Goal: Obtain resource: Download file/media

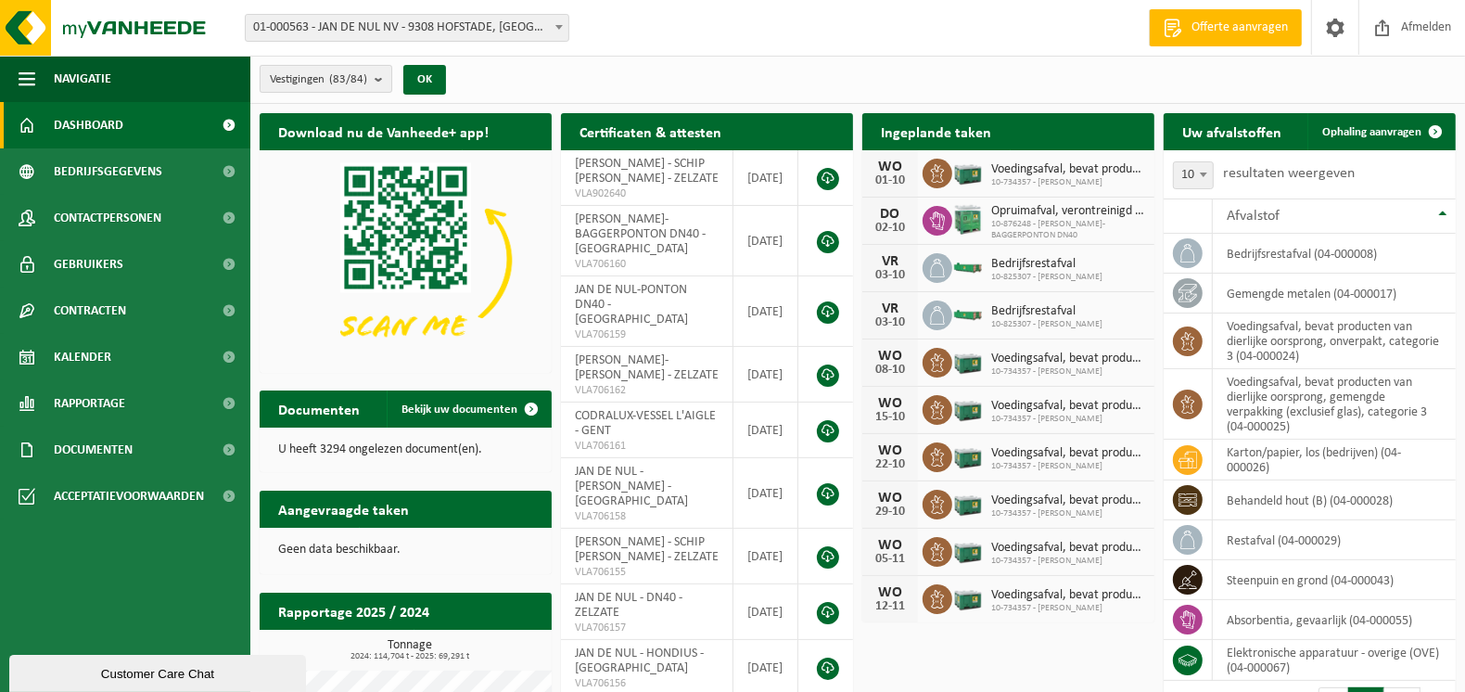
click at [385, 76] on b "submit" at bounding box center [383, 79] width 17 height 26
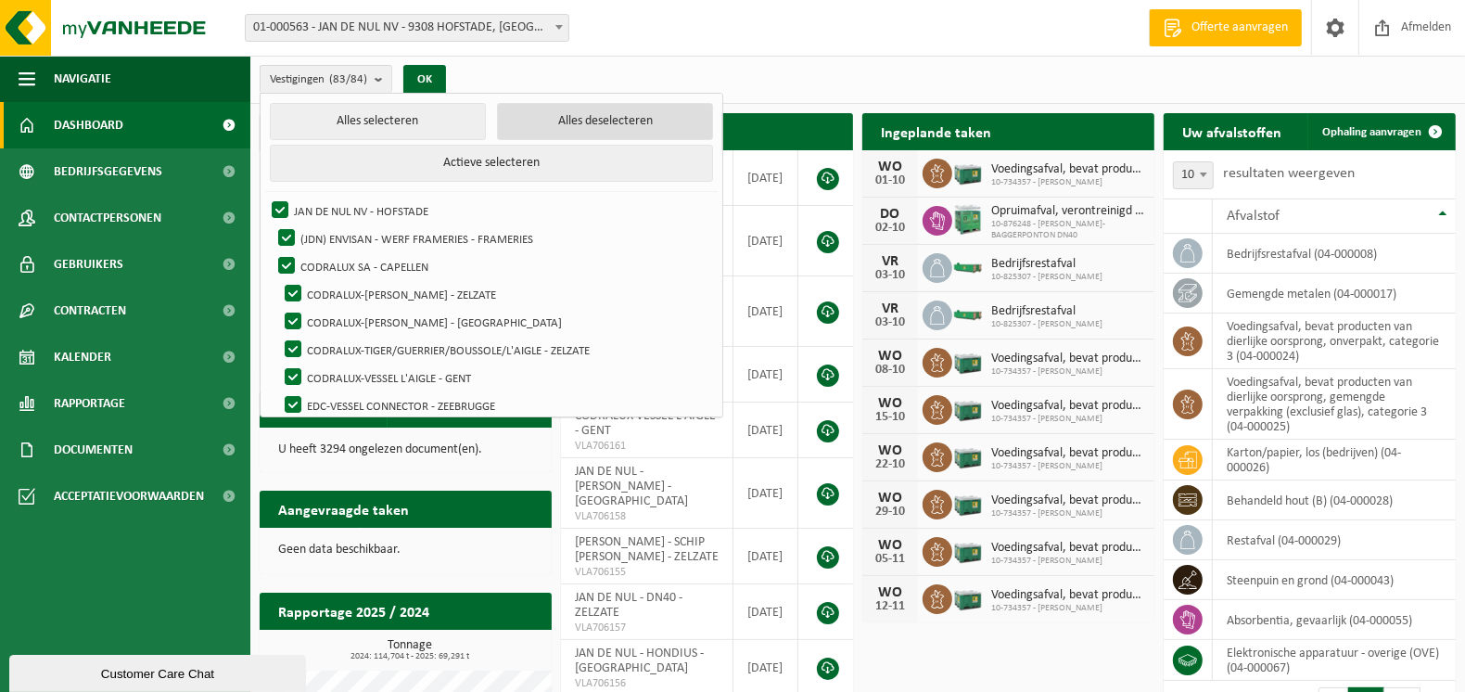
click at [593, 124] on button "Alles deselecteren" at bounding box center [605, 121] width 216 height 37
checkbox input "false"
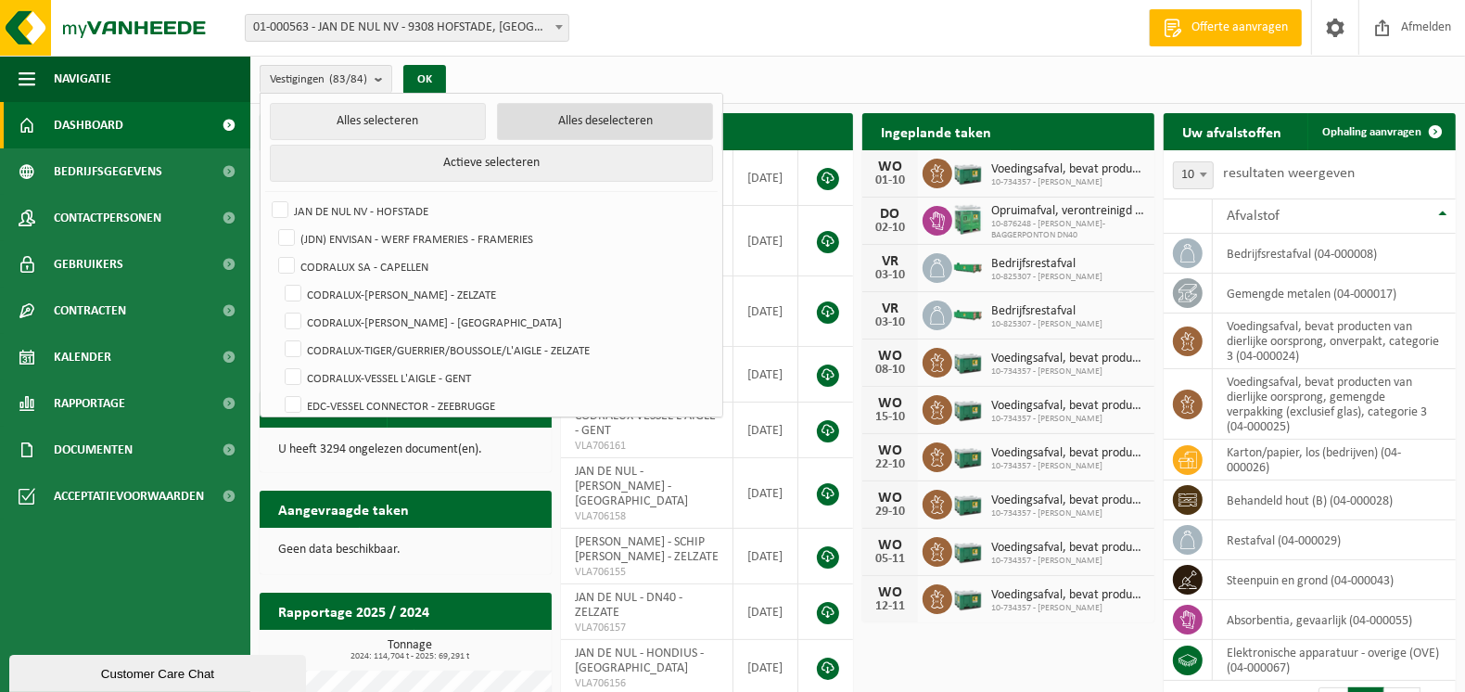
checkbox input "false"
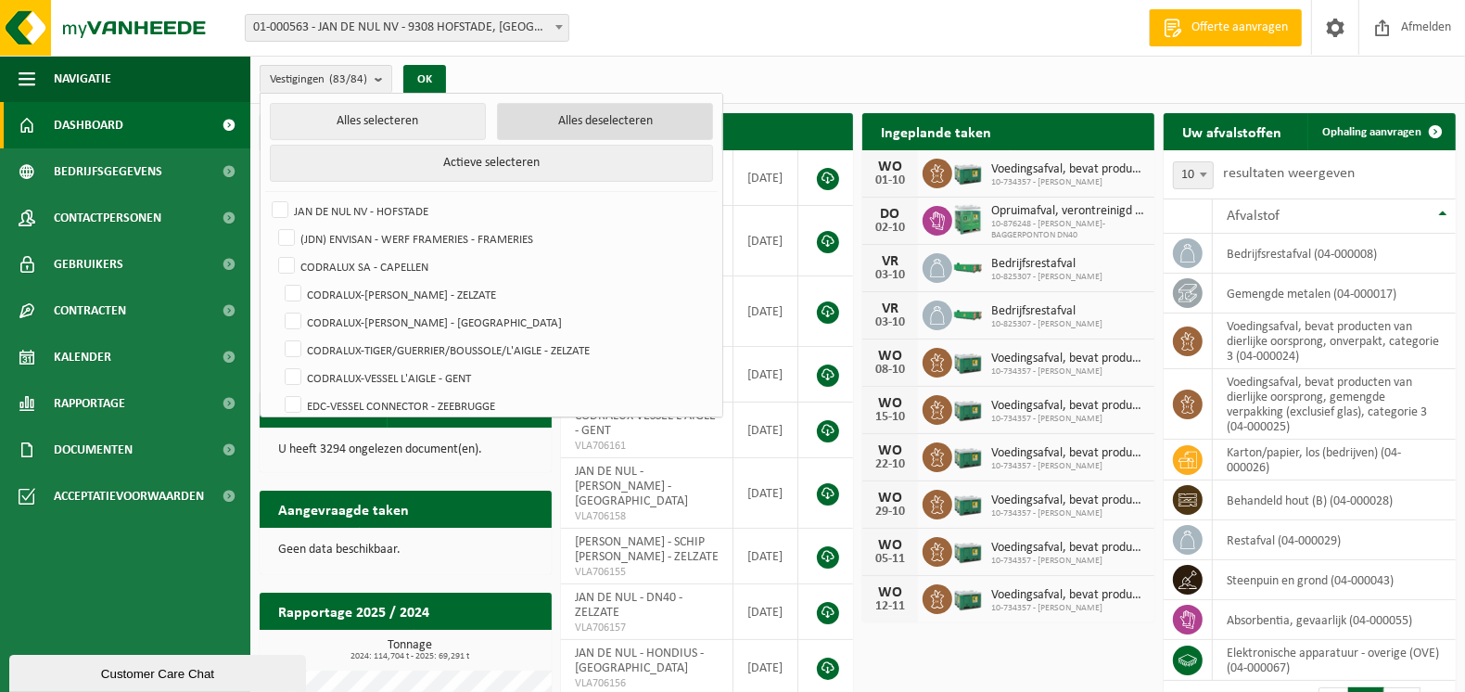
checkbox input "false"
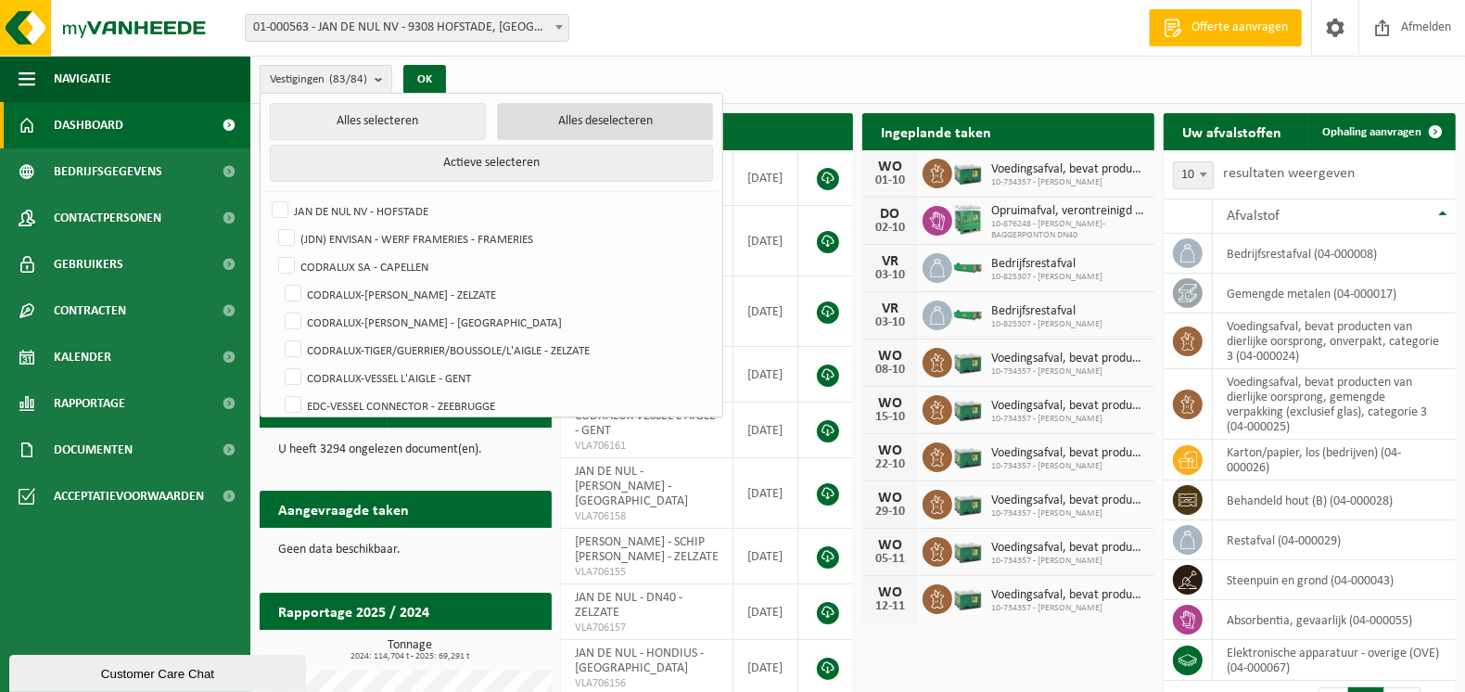
checkbox input "false"
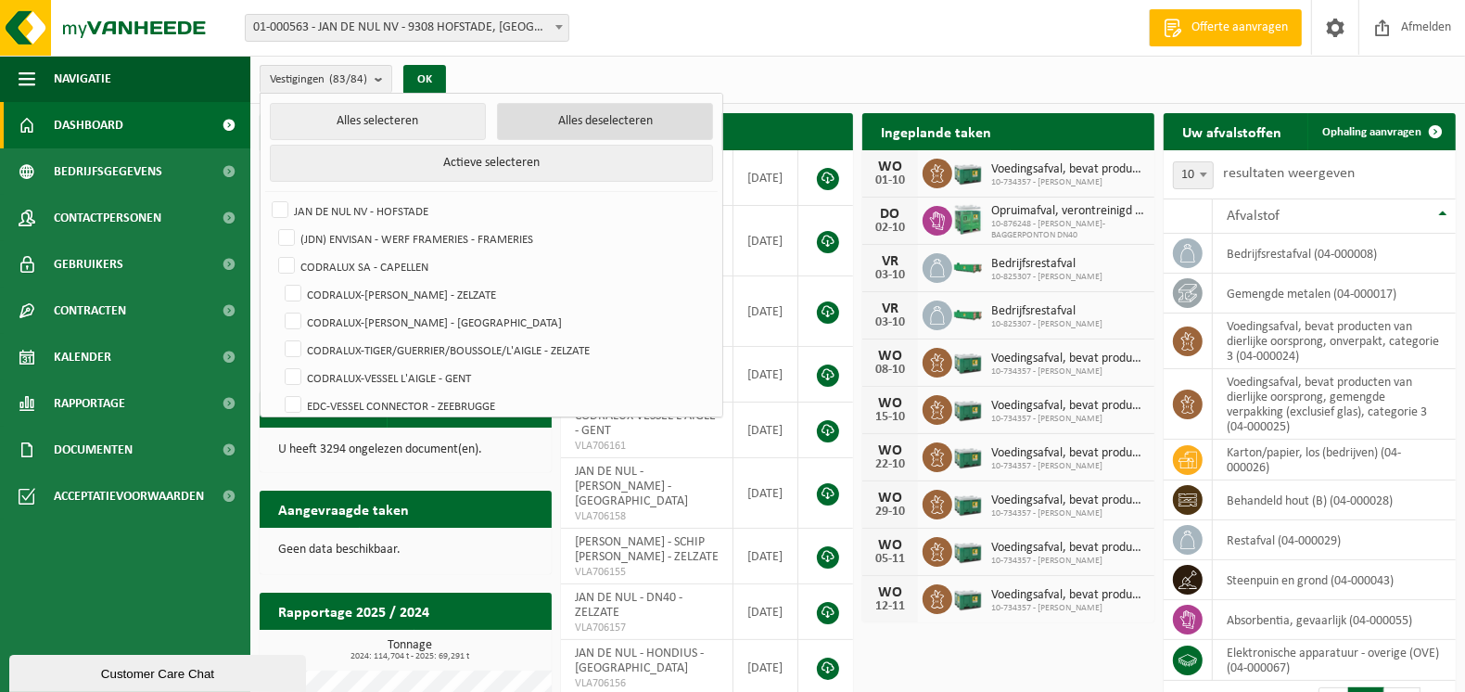
checkbox input "false"
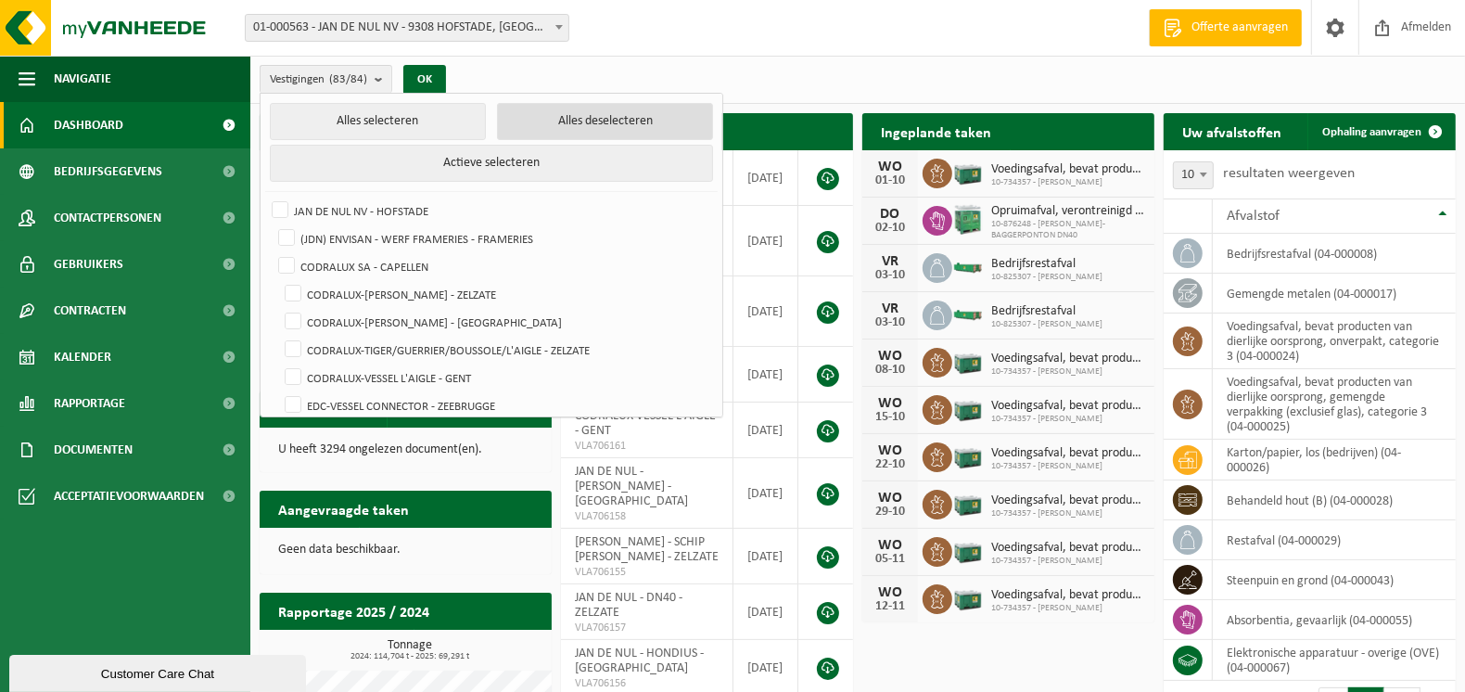
checkbox input "false"
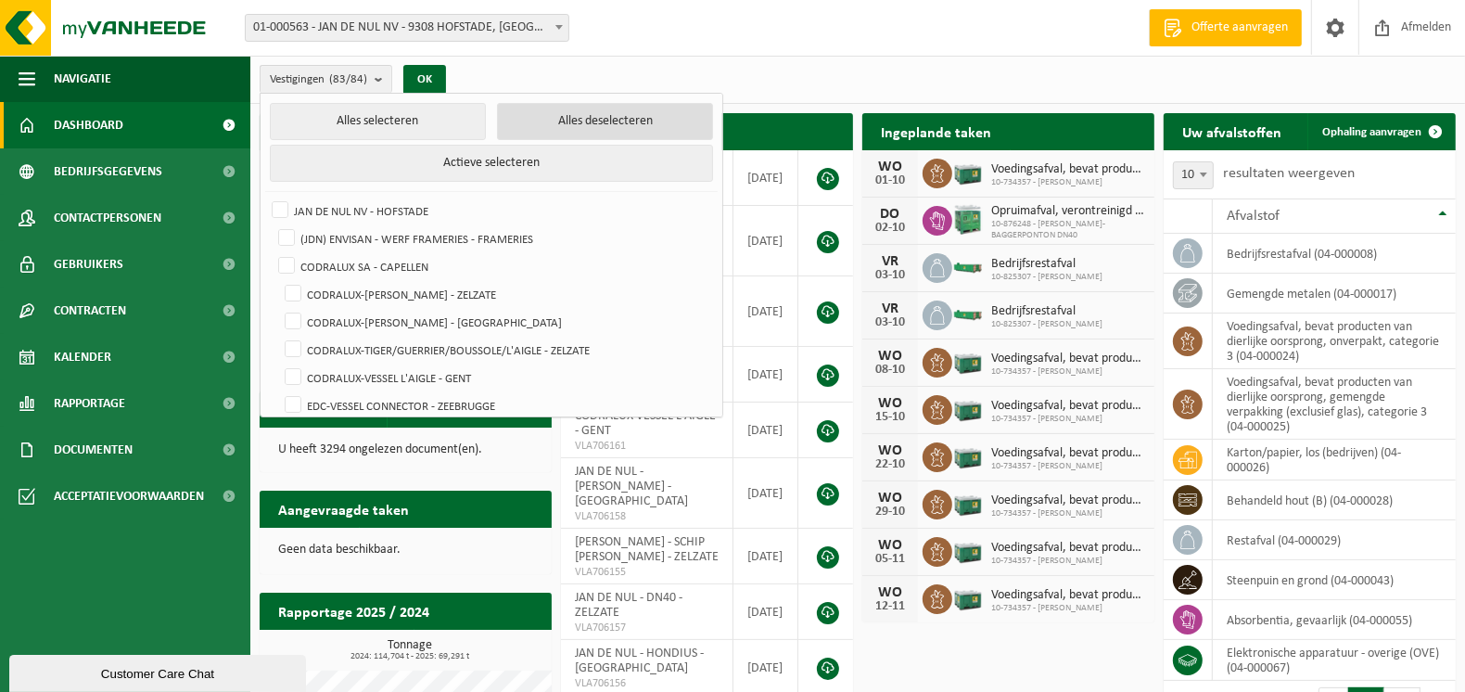
checkbox input "false"
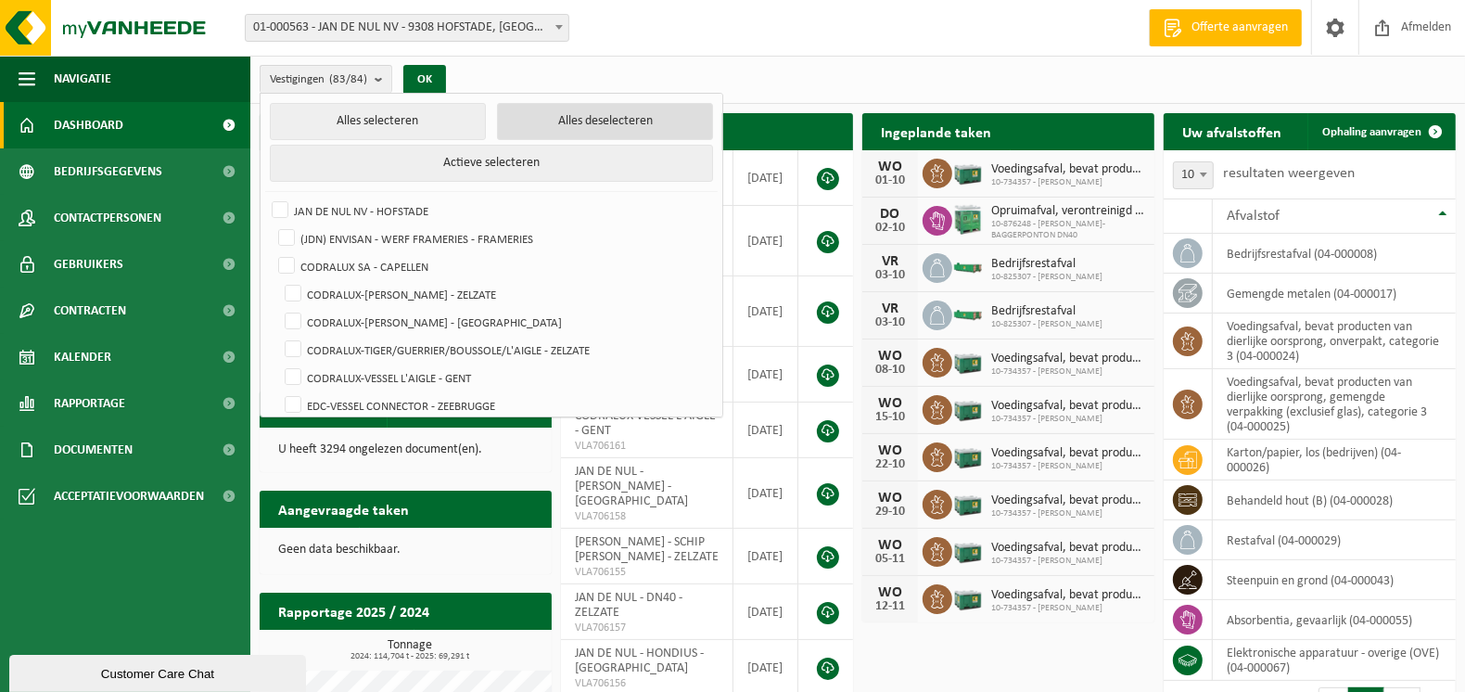
checkbox input "false"
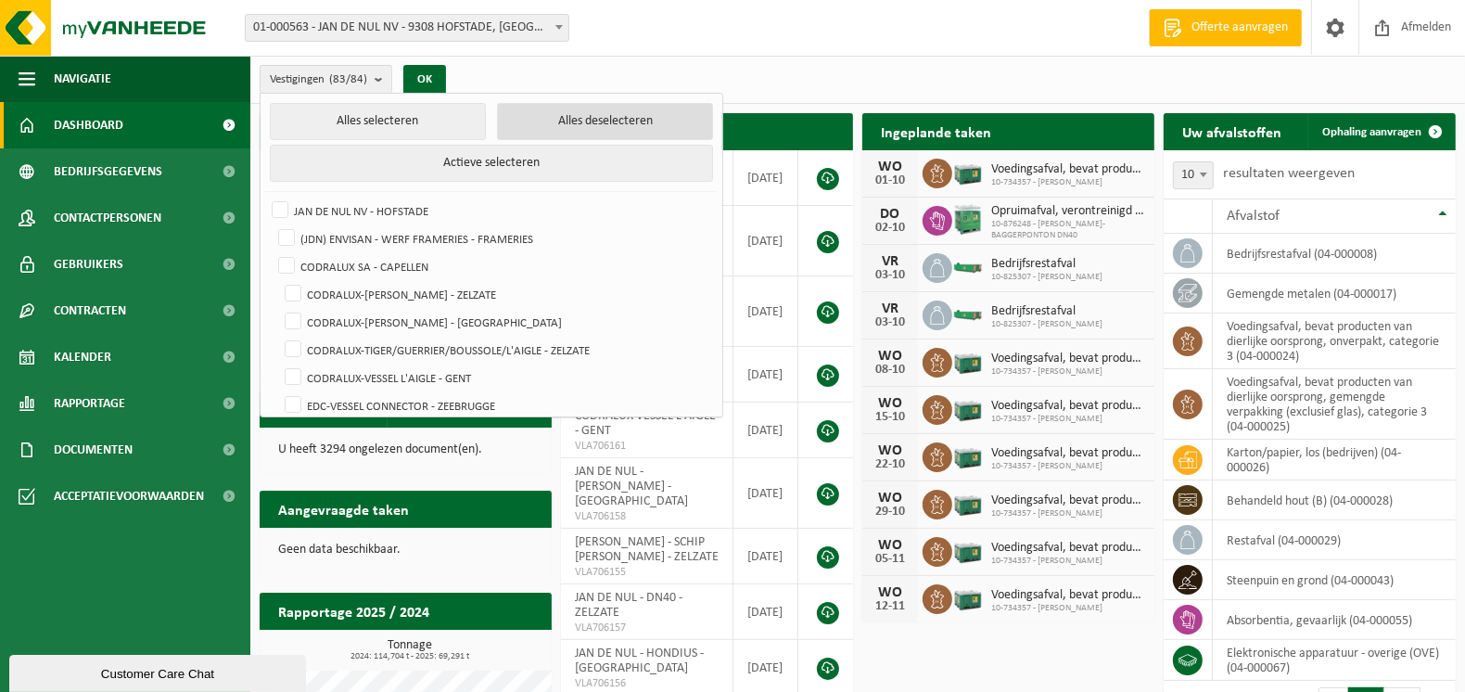
checkbox input "false"
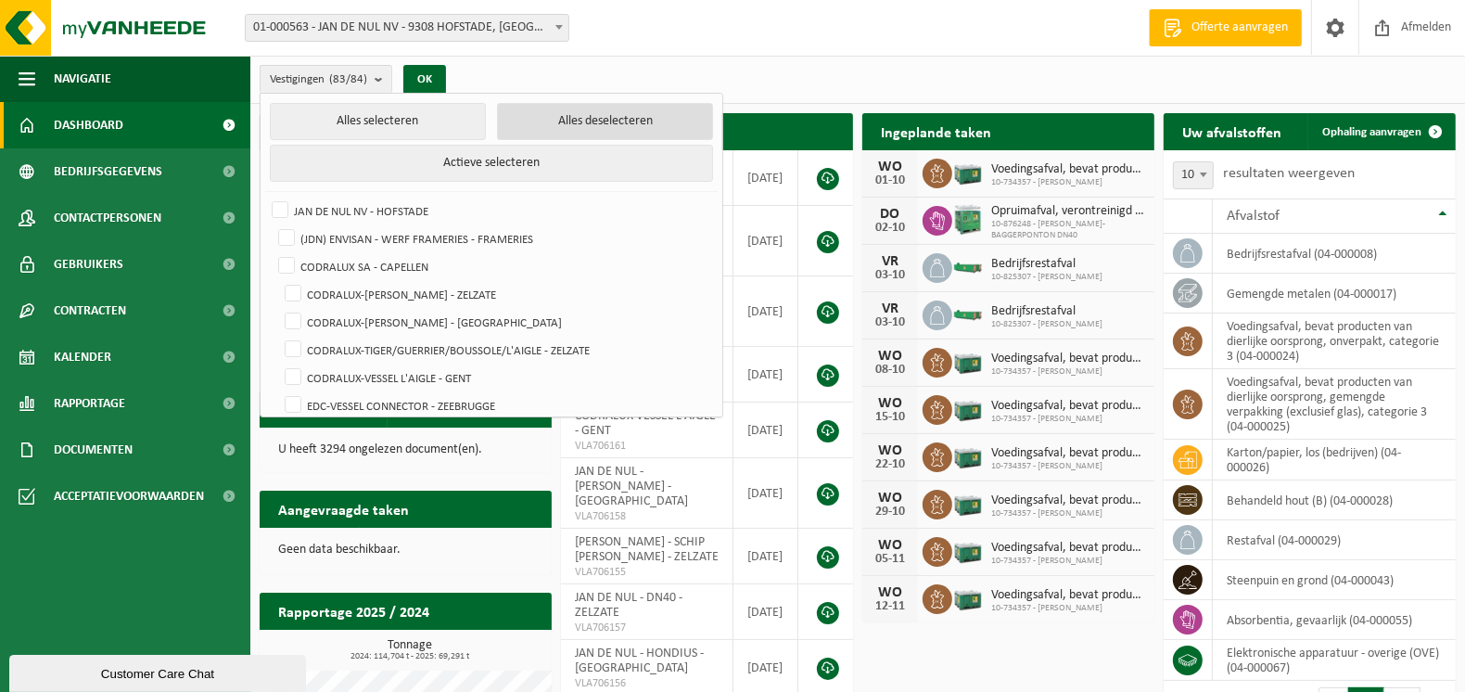
checkbox input "false"
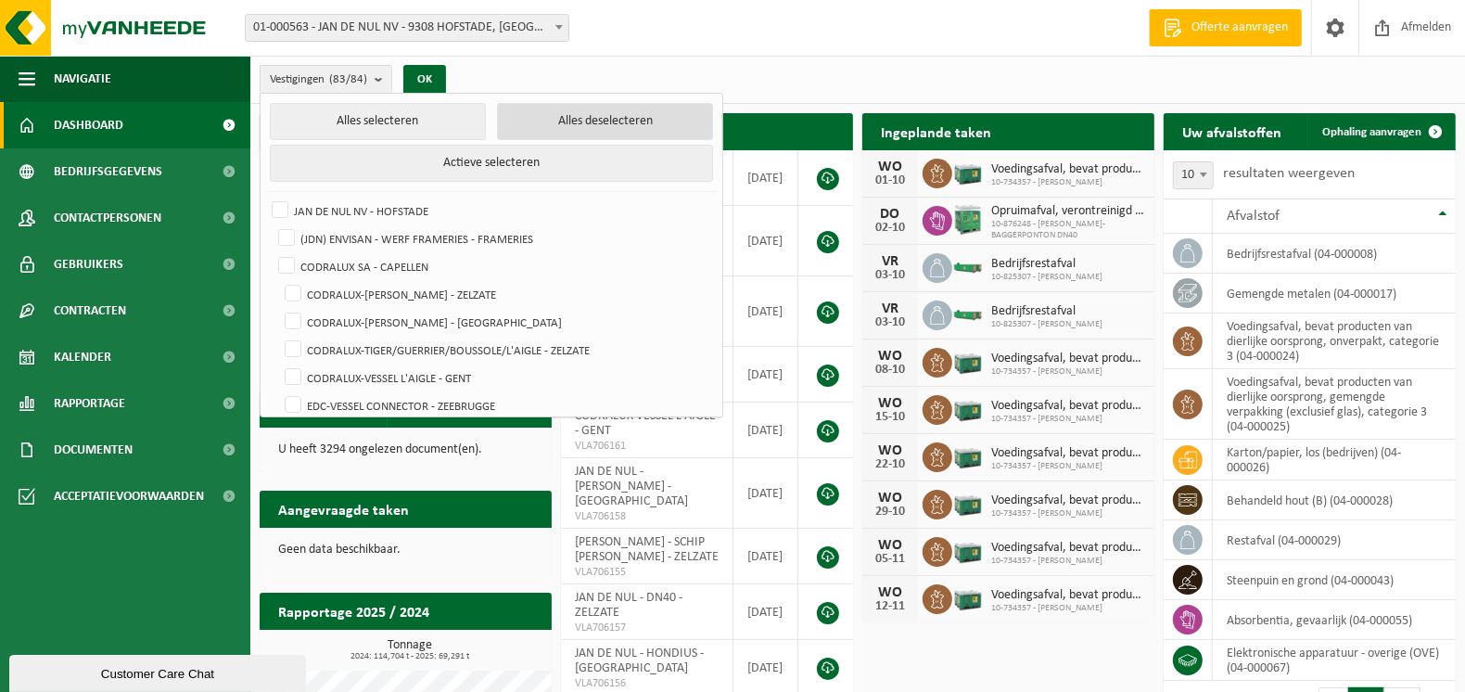
checkbox input "false"
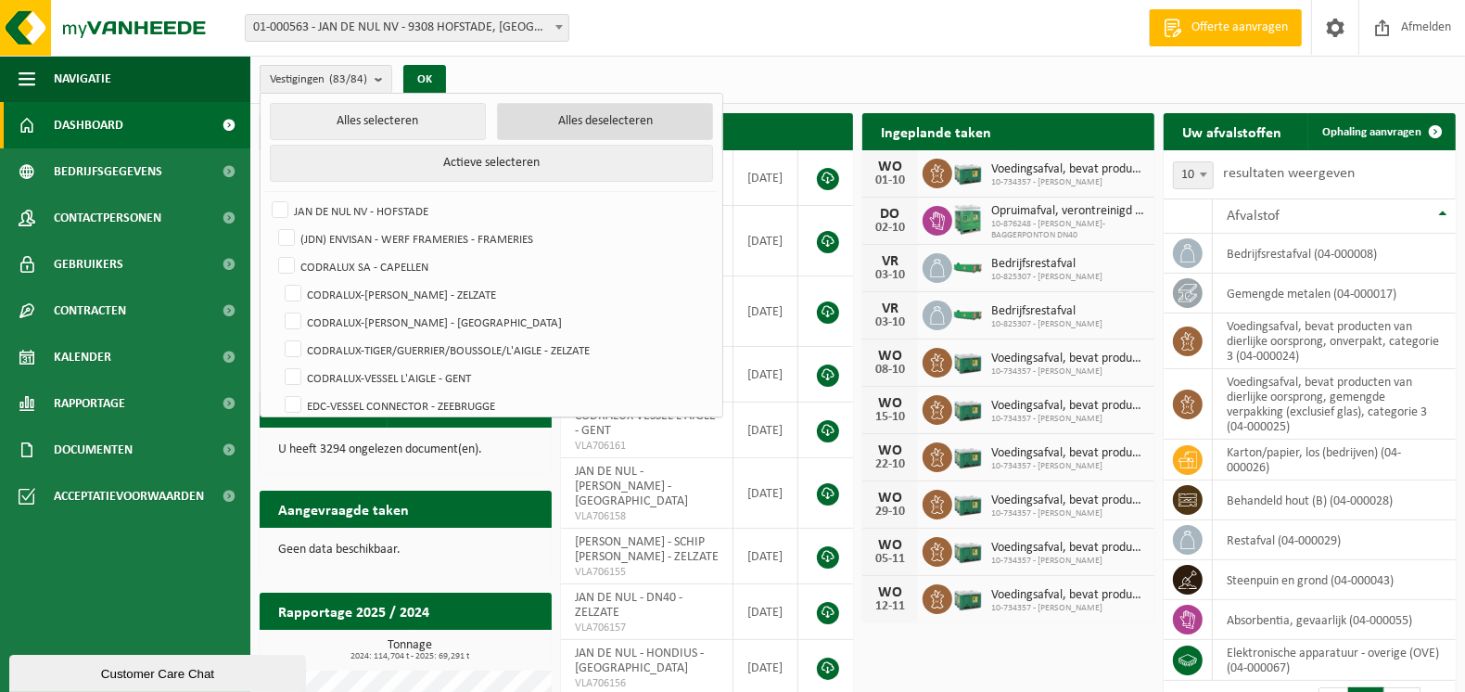
checkbox input "false"
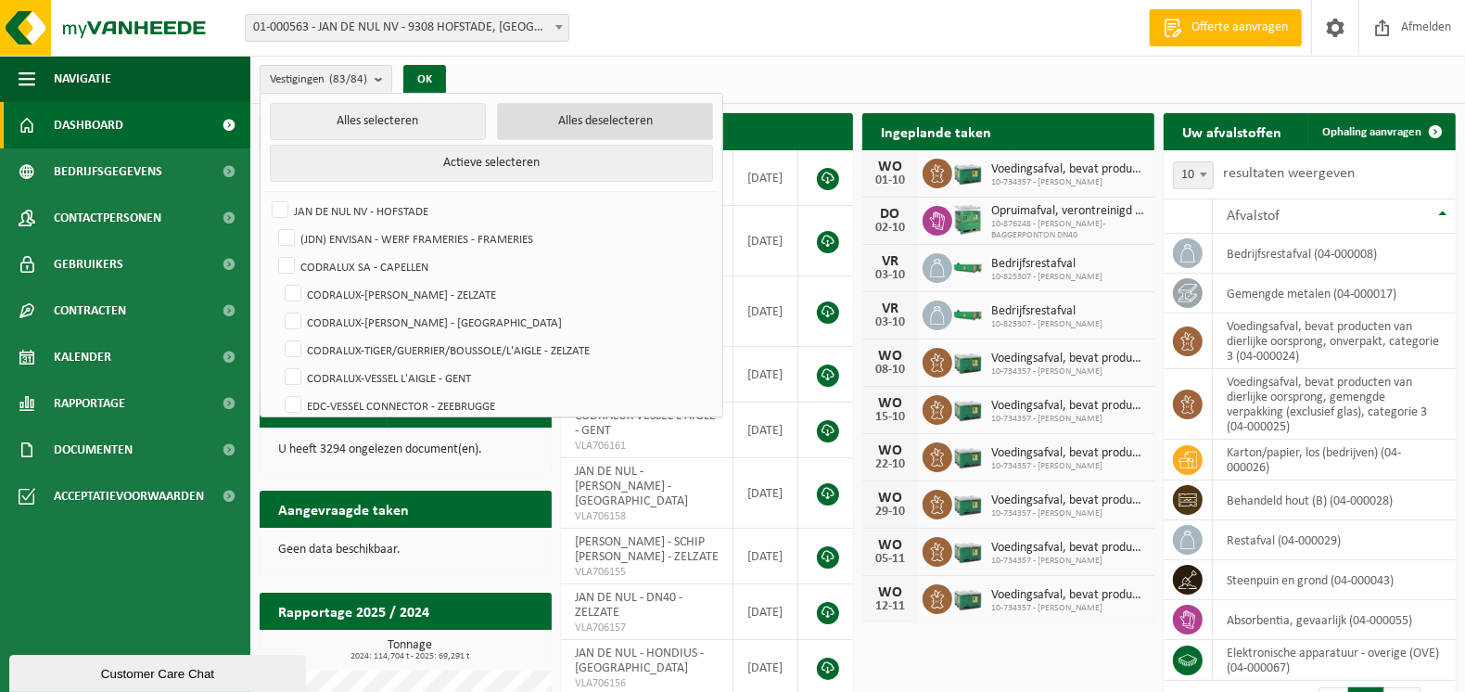
checkbox input "false"
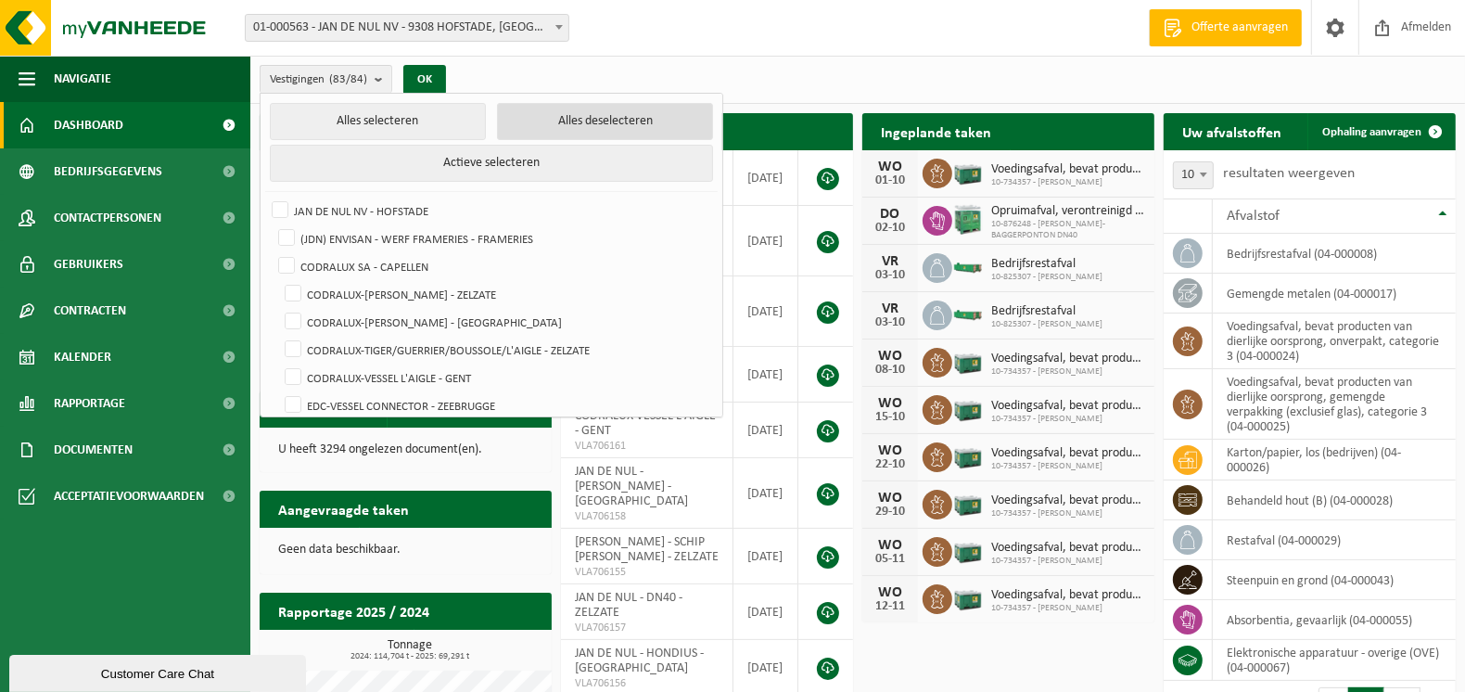
checkbox input "false"
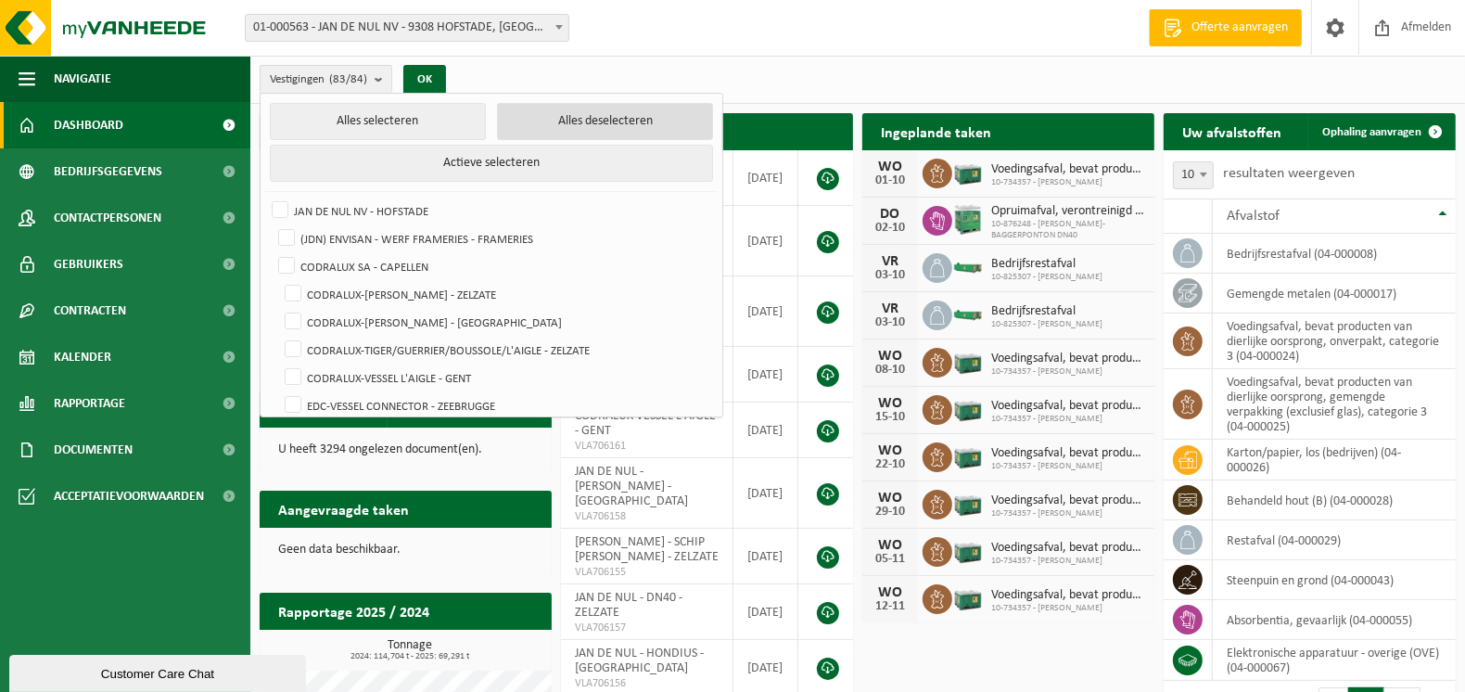
checkbox input "false"
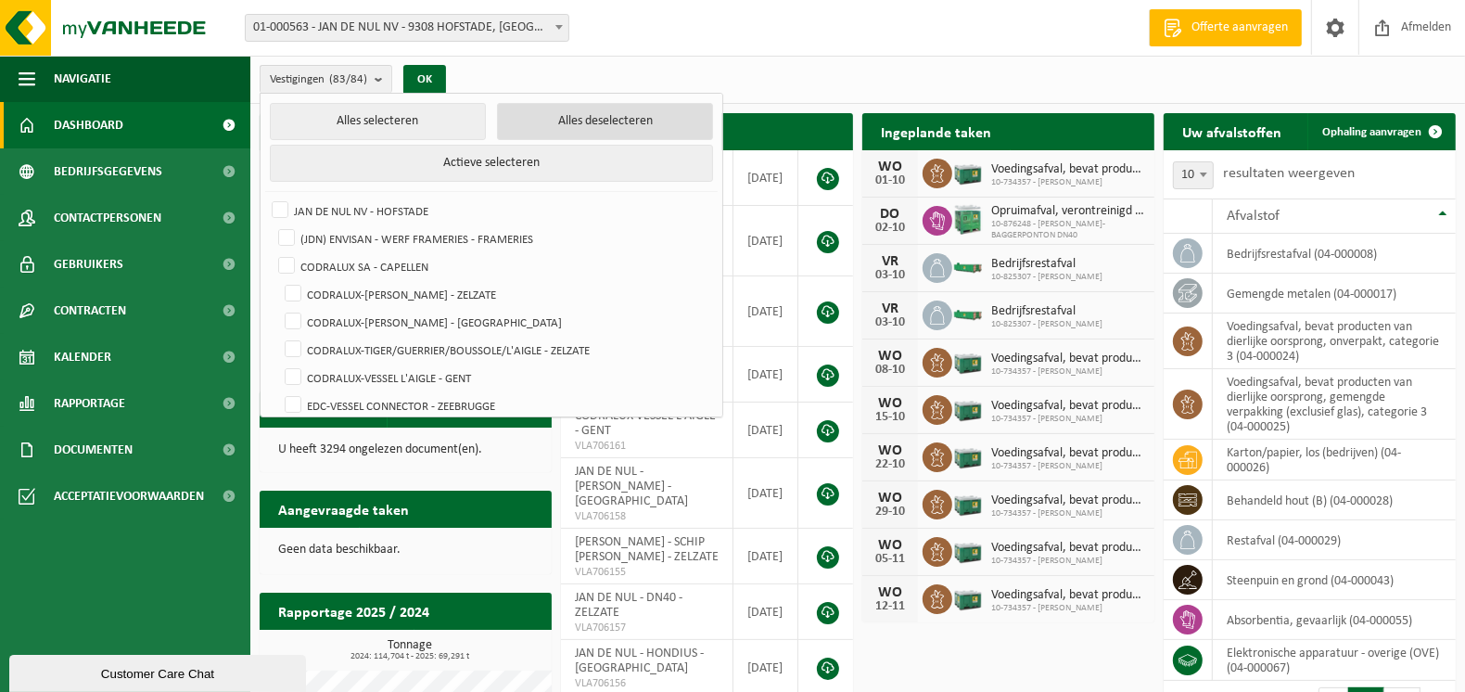
checkbox input "false"
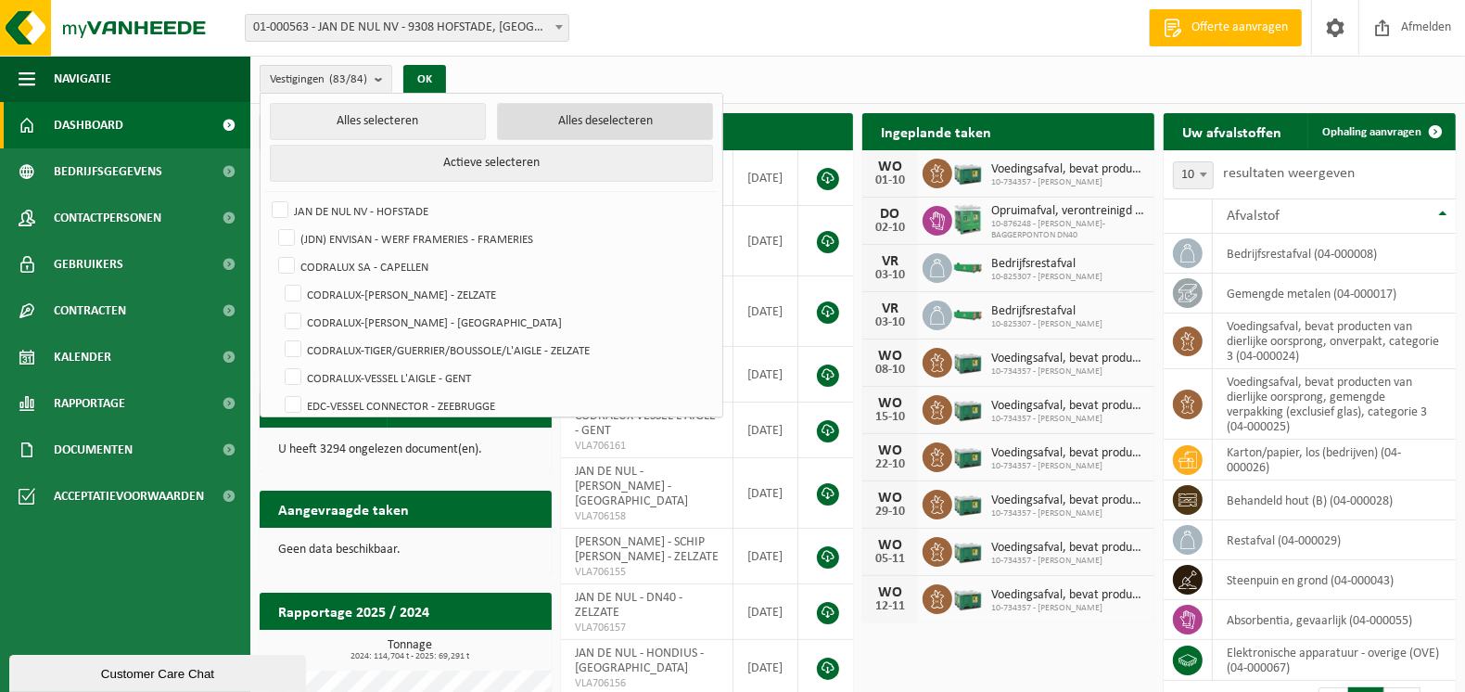
checkbox input "false"
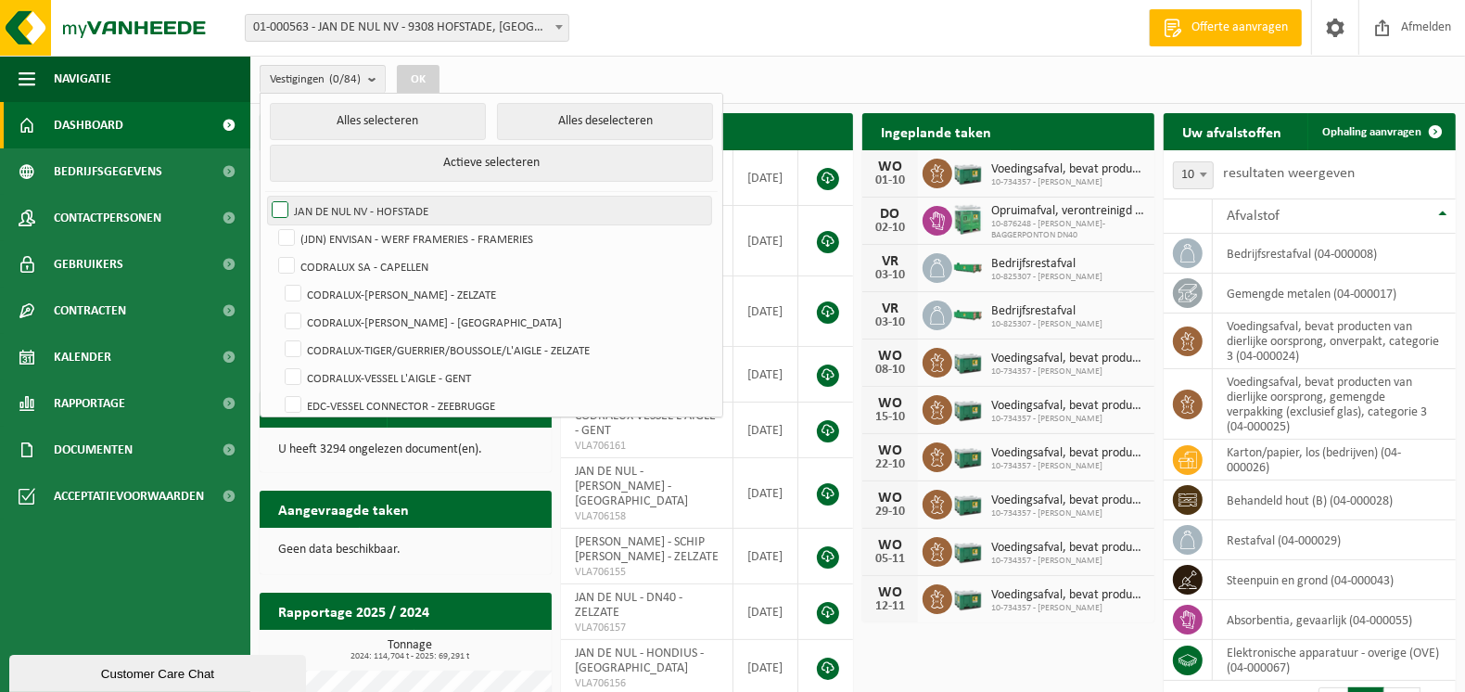
click at [291, 213] on label "JAN DE NUL NV - HOFSTADE" at bounding box center [489, 211] width 443 height 28
click at [265, 197] on input "JAN DE NUL NV - HOFSTADE" at bounding box center [264, 196] width 1 height 1
checkbox input "true"
click at [424, 81] on button "OK" at bounding box center [418, 80] width 43 height 30
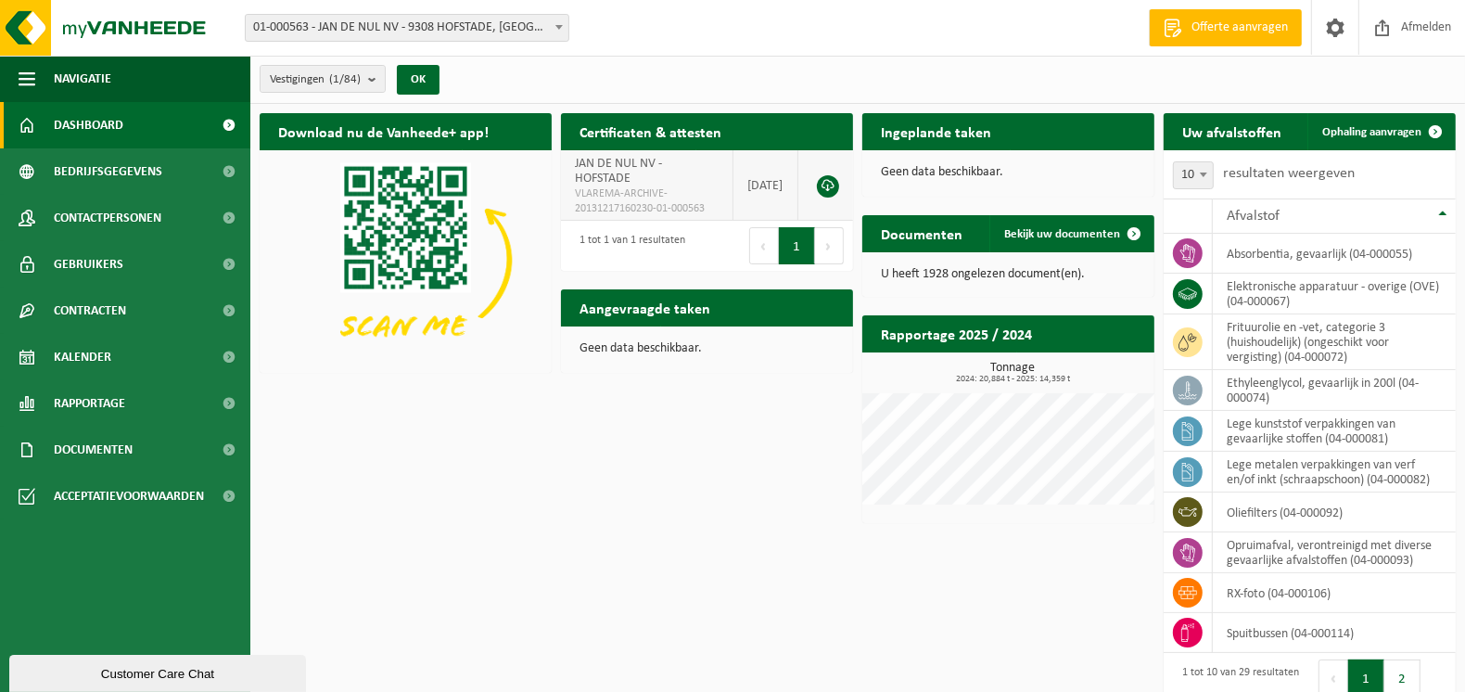
click at [631, 191] on span "VLAREMA-ARCHIVE-20131217160230-01-000563" at bounding box center [647, 201] width 144 height 30
click at [823, 185] on link at bounding box center [828, 186] width 22 height 22
click at [1088, 162] on span "Bekijk uw kalender" at bounding box center [1073, 168] width 96 height 12
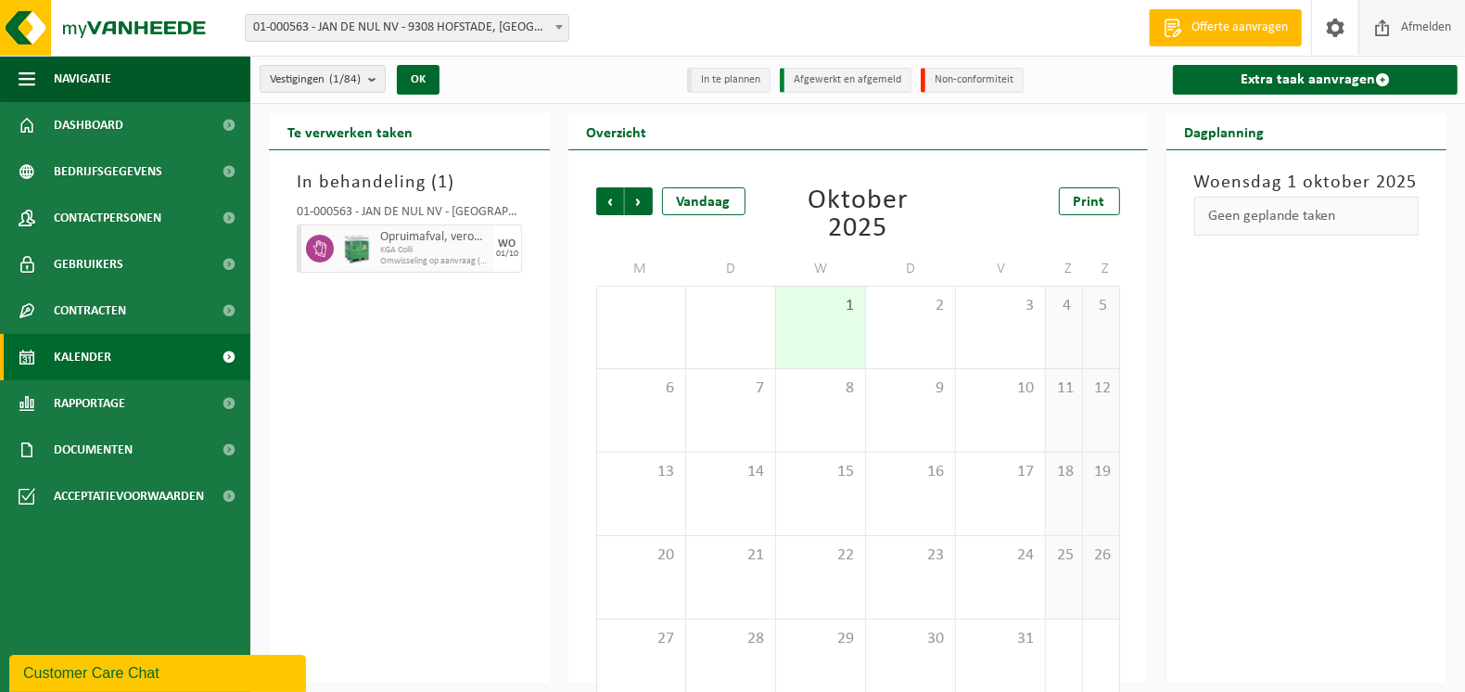
click at [1396, 25] on span "Afmelden" at bounding box center [1425, 27] width 59 height 55
